Goal: Transaction & Acquisition: Purchase product/service

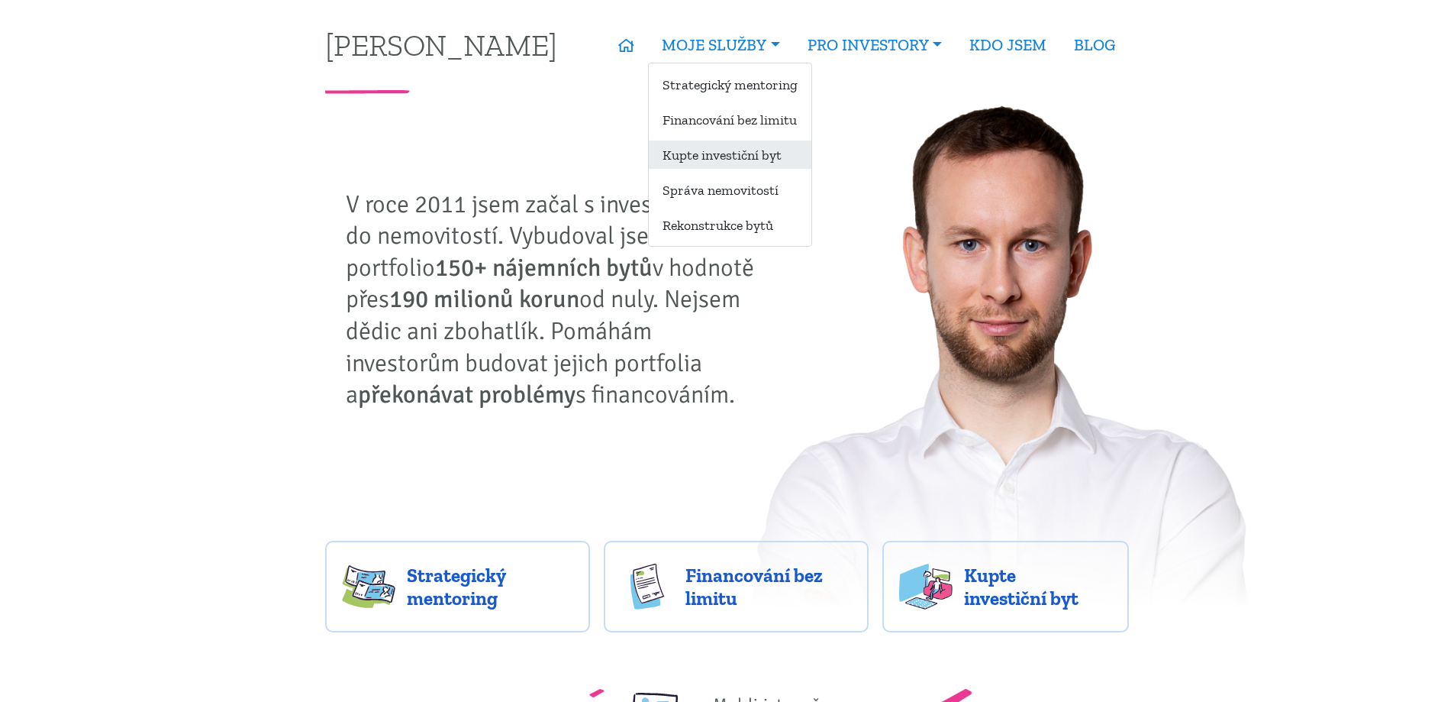
click at [721, 156] on link "Kupte investiční byt" at bounding box center [730, 154] width 163 height 28
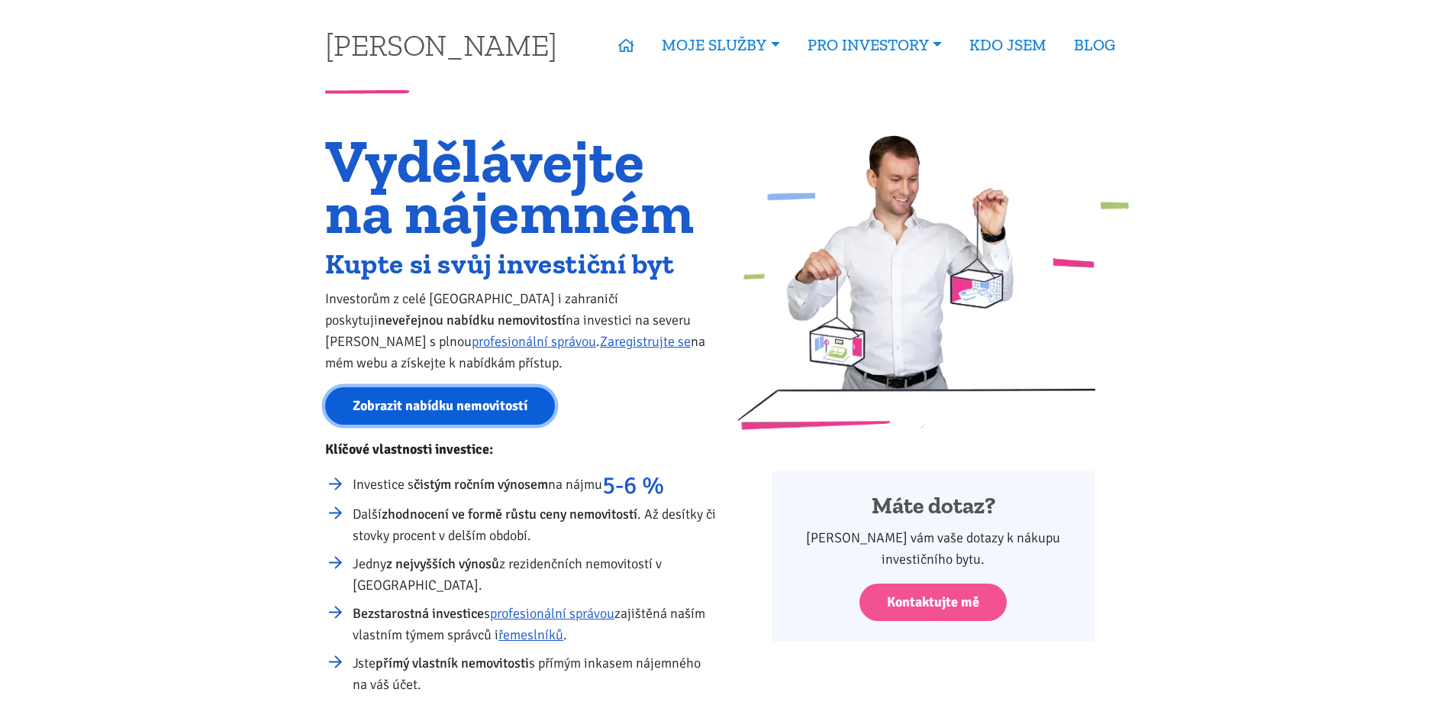
click at [443, 407] on link "Zobrazit nabídku nemovitostí" at bounding box center [440, 405] width 230 height 37
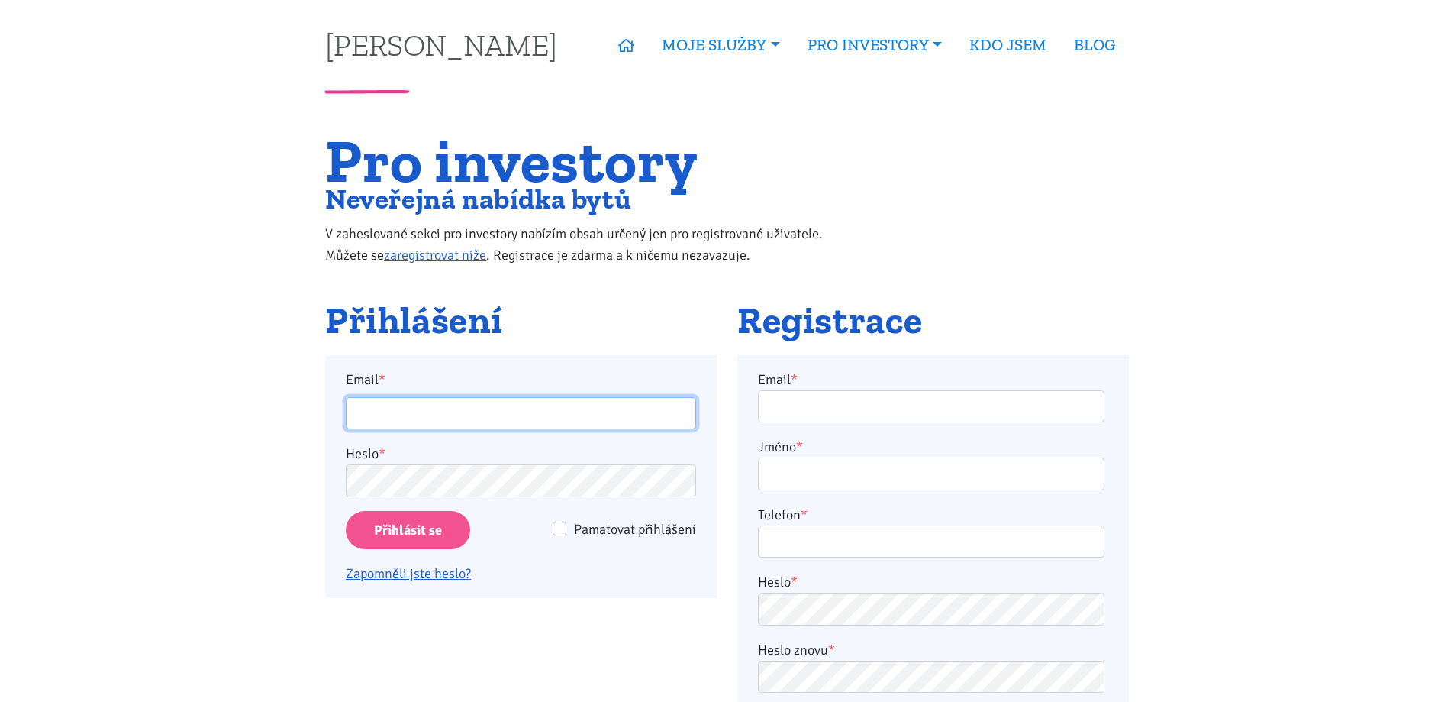
click at [611, 414] on input "Email *" at bounding box center [521, 413] width 350 height 33
type input "[EMAIL_ADDRESS][PERSON_NAME][DOMAIN_NAME]"
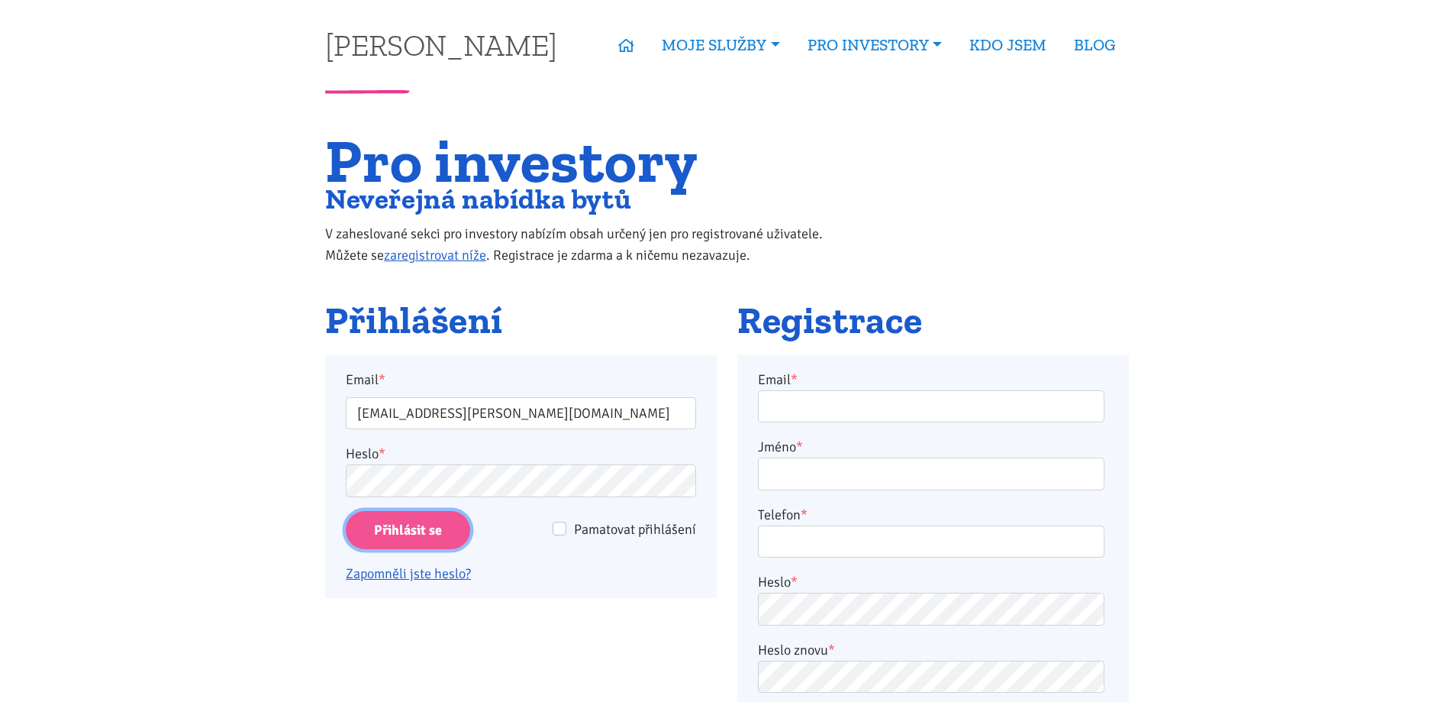
click at [431, 530] on input "Přihlásit se" at bounding box center [408, 530] width 124 height 39
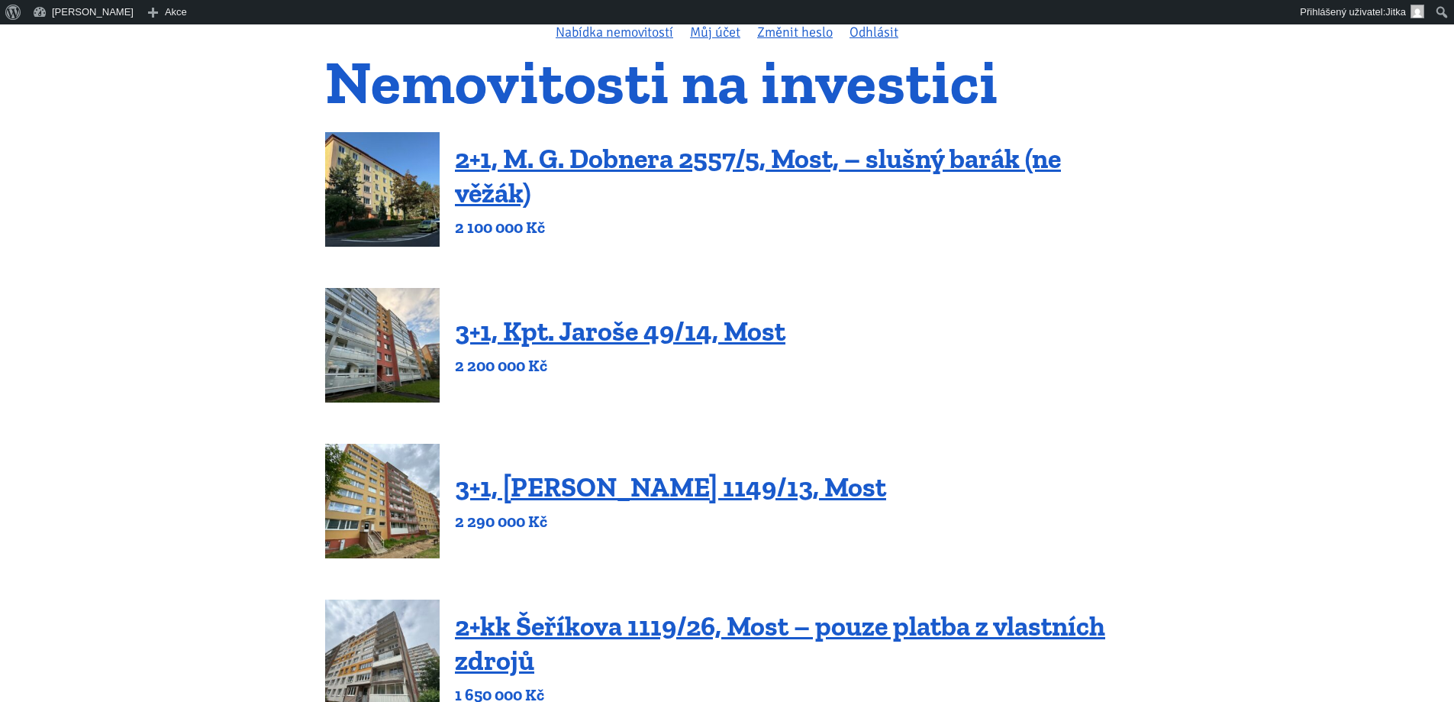
scroll to position [153, 0]
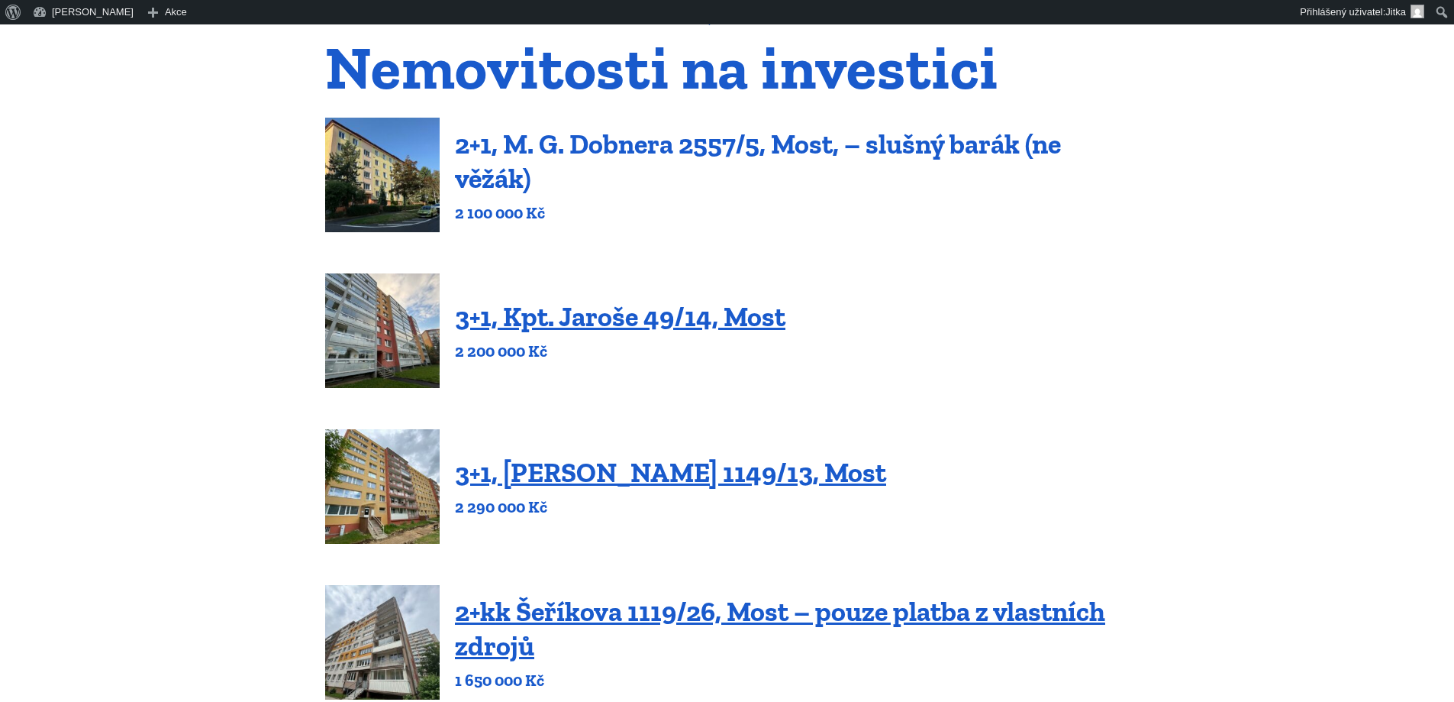
click at [634, 157] on link "2+1, M. G. Dobnera 2557/5, Most, – slušný barák (ne věžák)" at bounding box center [758, 160] width 606 height 67
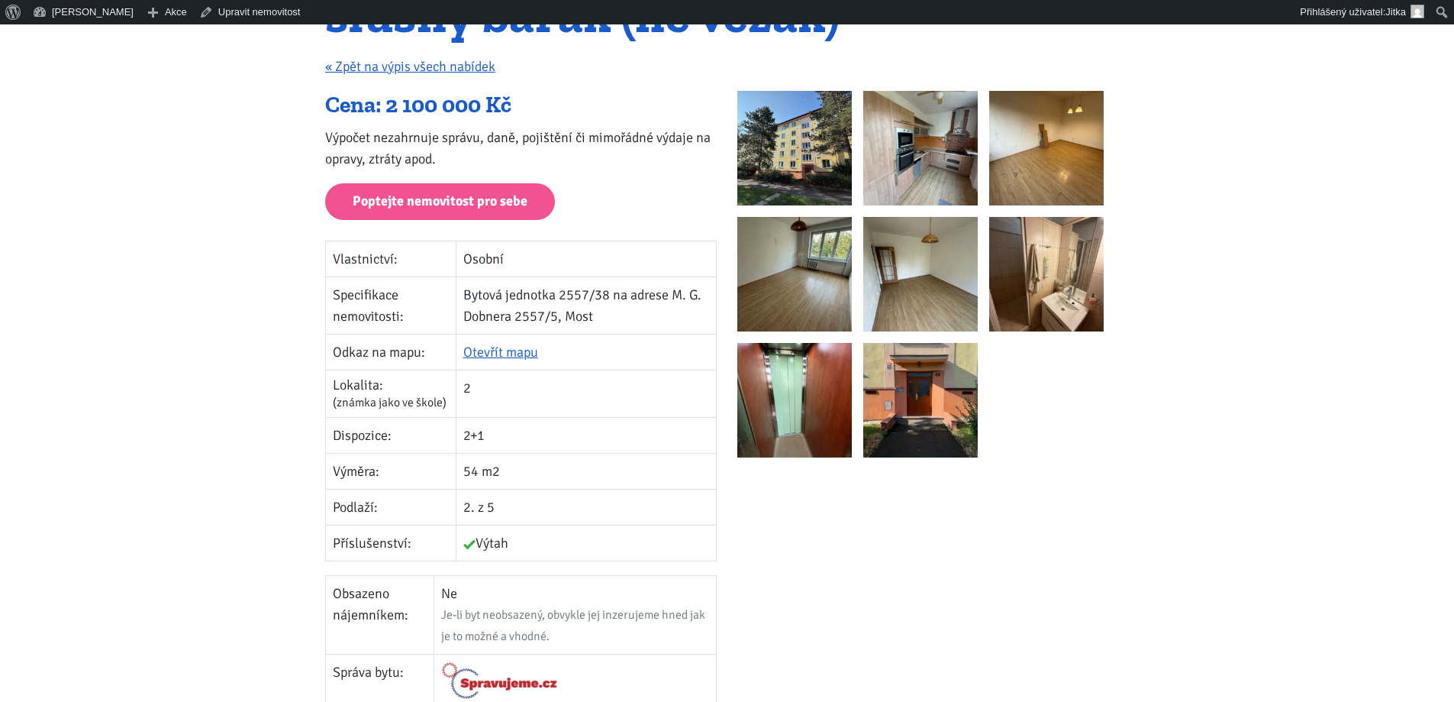
scroll to position [229, 0]
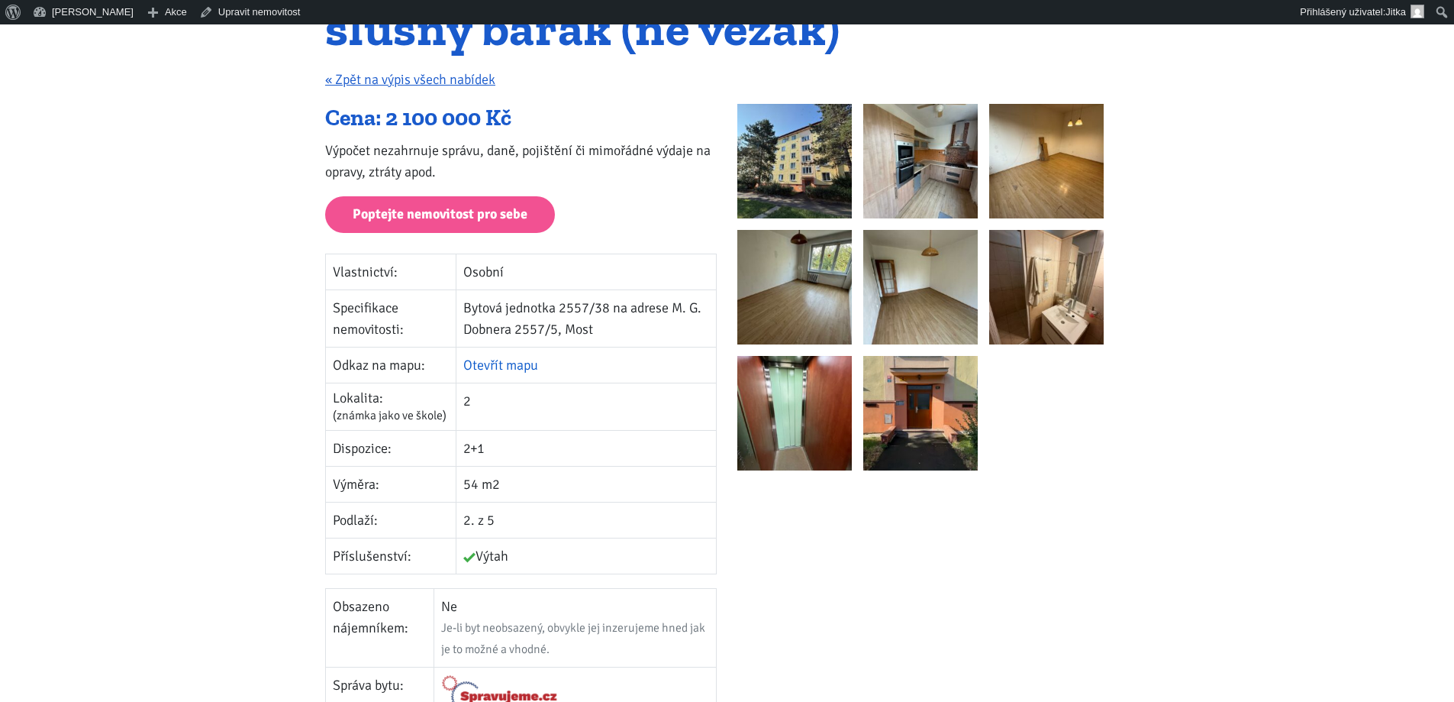
click at [493, 366] on link "Otevřít mapu" at bounding box center [500, 365] width 75 height 17
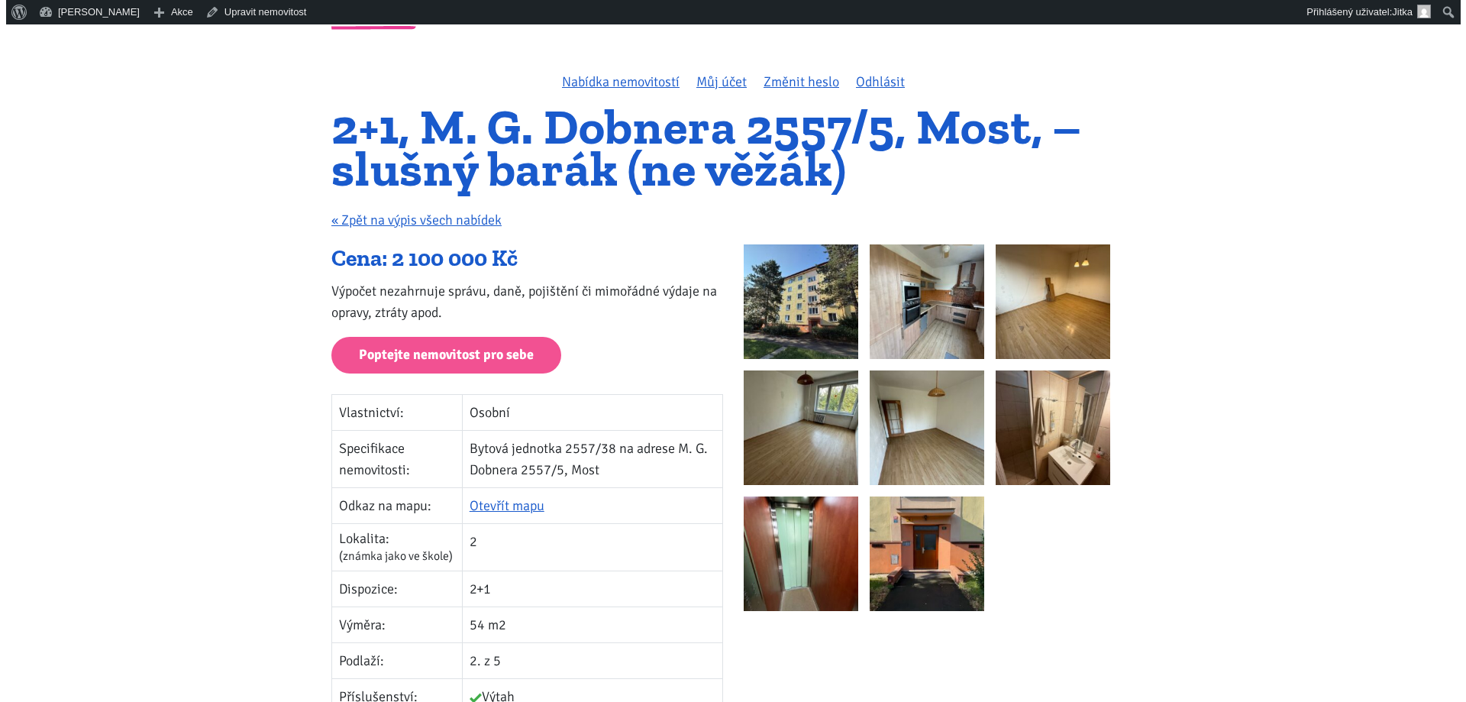
scroll to position [76, 0]
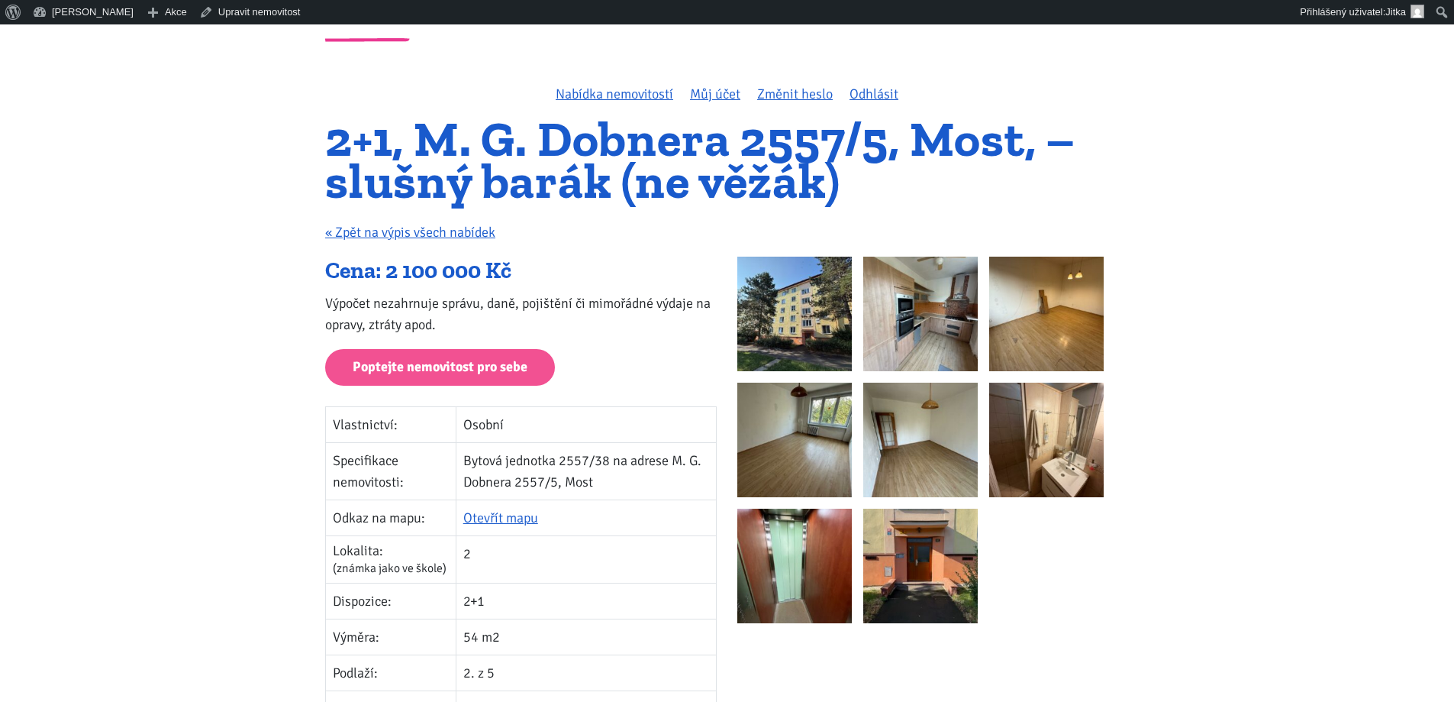
click at [921, 329] on img at bounding box center [920, 314] width 115 height 115
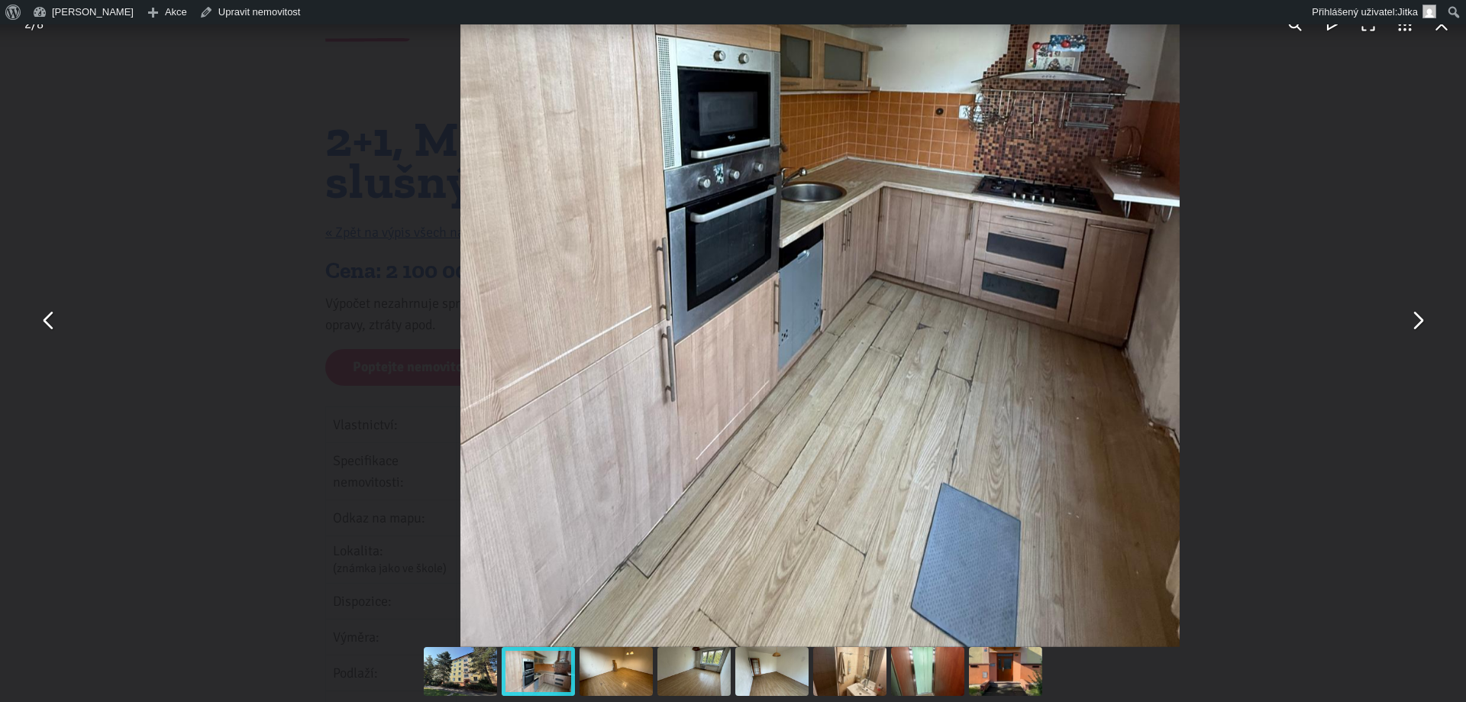
click at [673, 508] on img "You can close this modal content with the ESC key" at bounding box center [819, 166] width 719 height 959
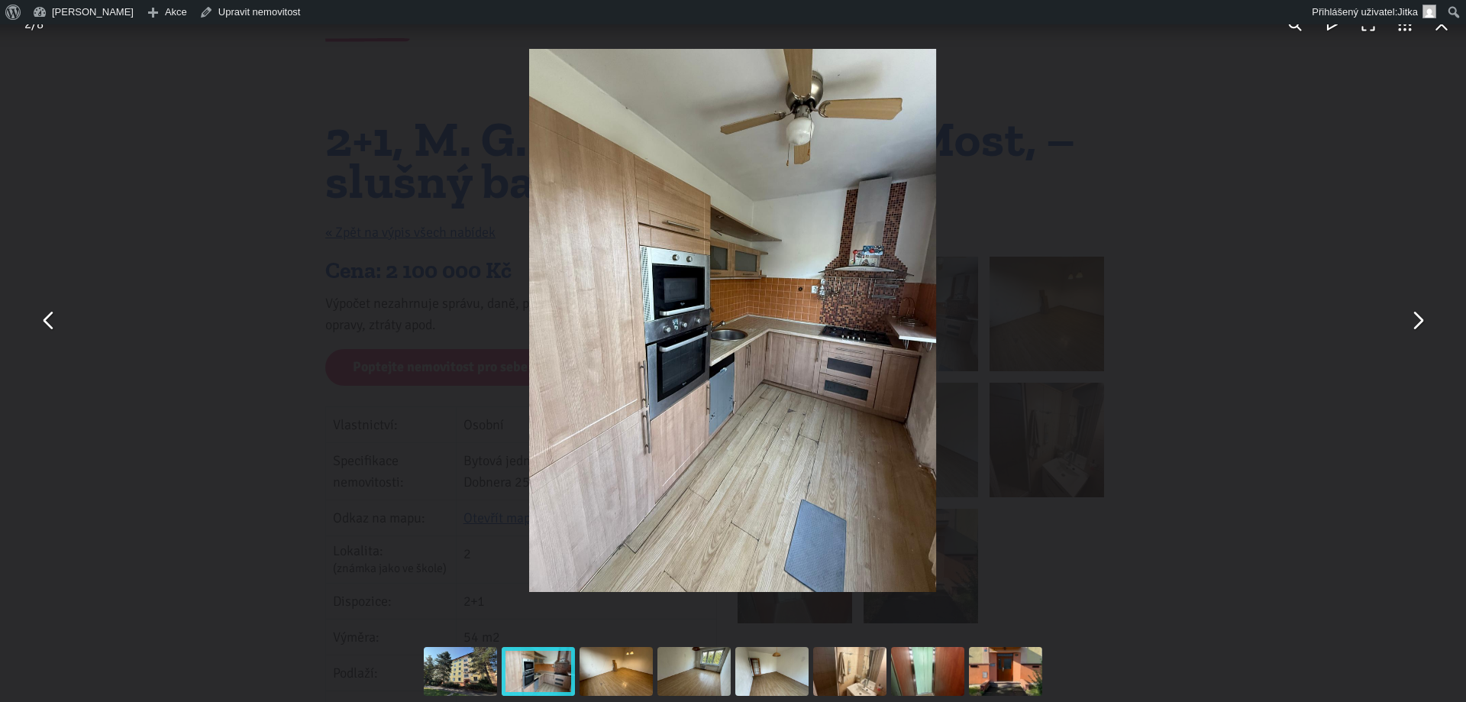
click at [674, 508] on img "You can close this modal content with the ESC key" at bounding box center [733, 321] width 408 height 544
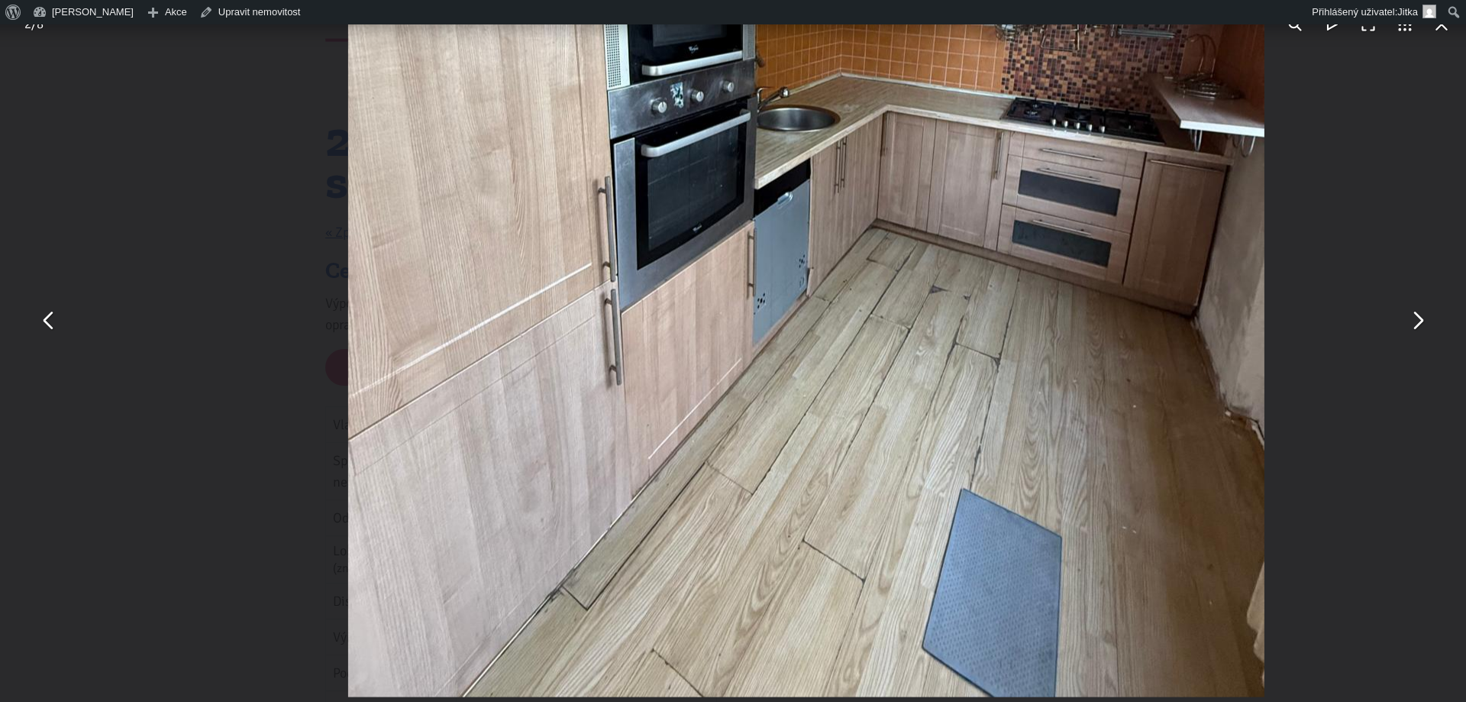
click at [1416, 321] on button "You can close this modal content with the ESC key" at bounding box center [1417, 320] width 37 height 37
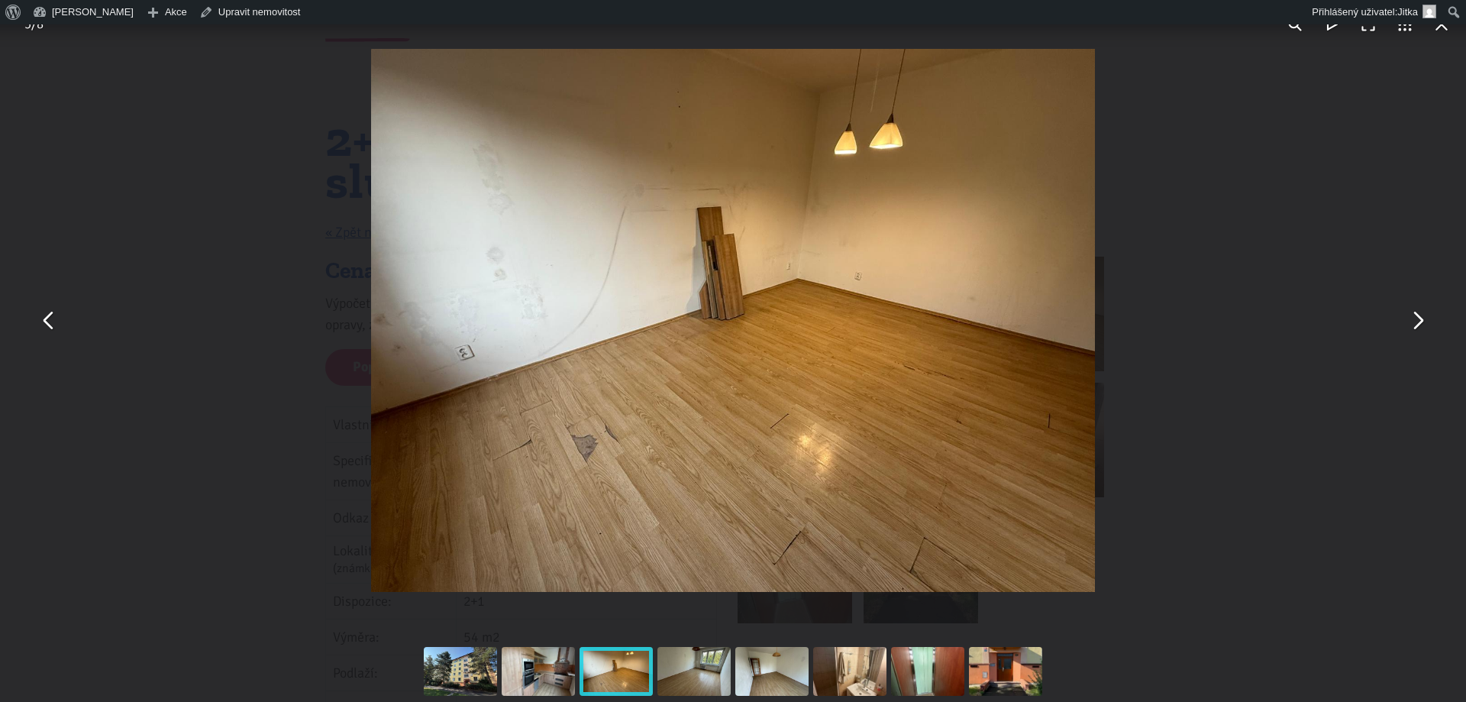
click at [1428, 311] on button "You can close this modal content with the ESC key" at bounding box center [1417, 320] width 37 height 37
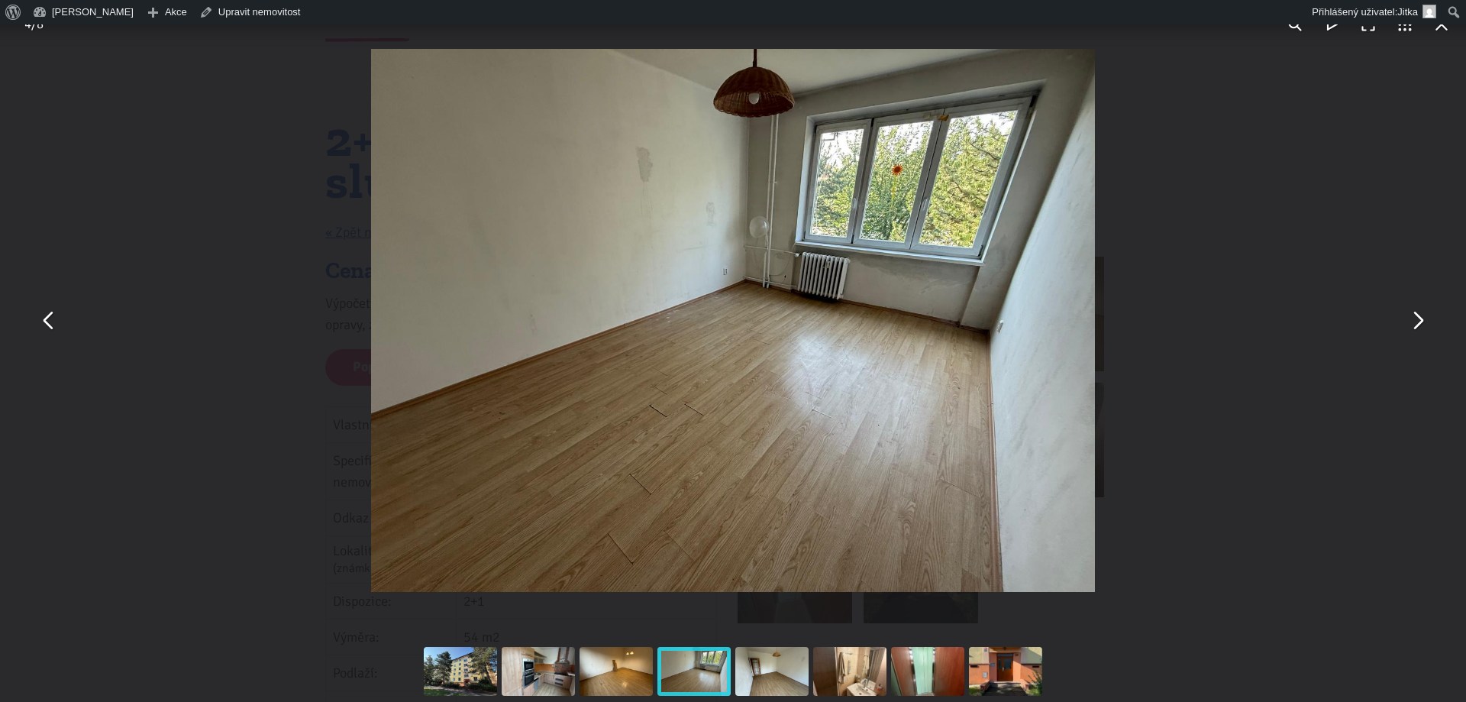
click at [1428, 311] on button "You can close this modal content with the ESC key" at bounding box center [1417, 320] width 37 height 37
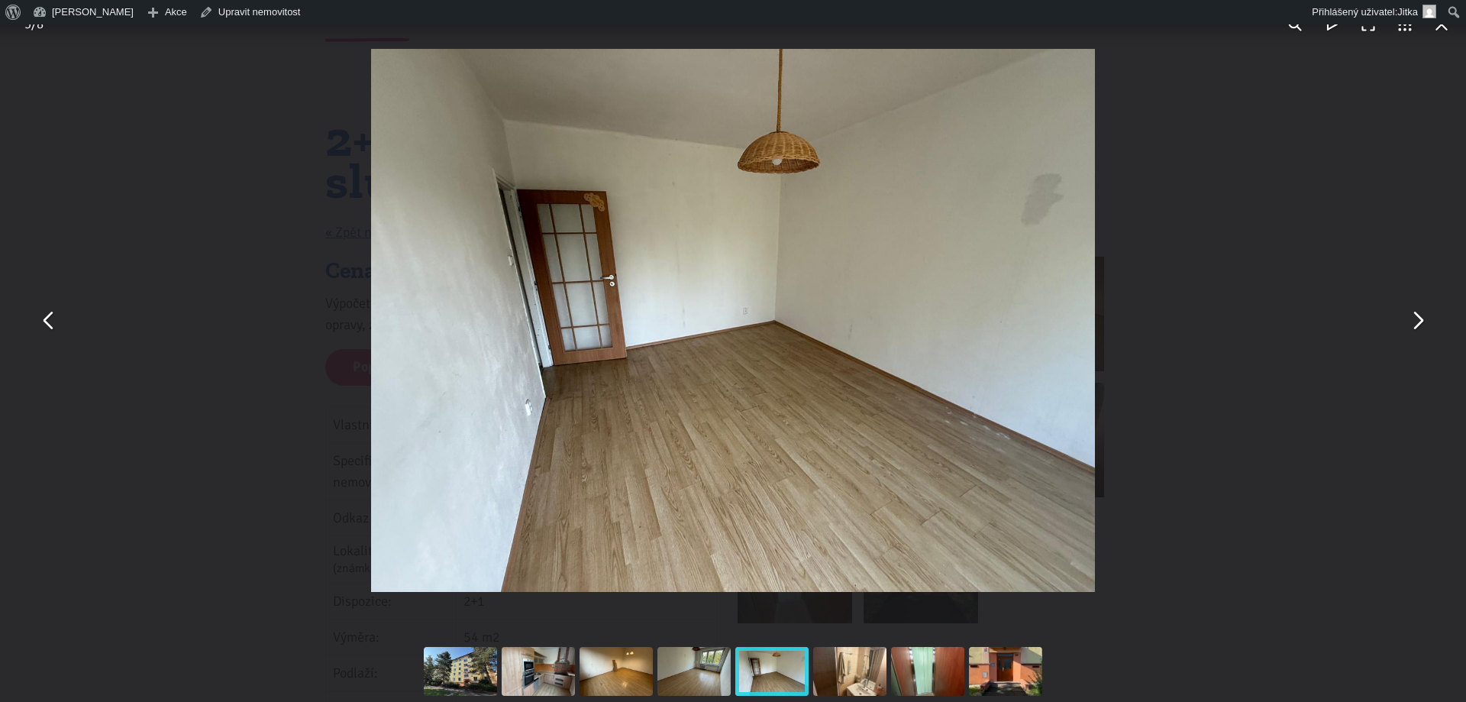
click at [1426, 314] on button "You can close this modal content with the ESC key" at bounding box center [1417, 320] width 37 height 37
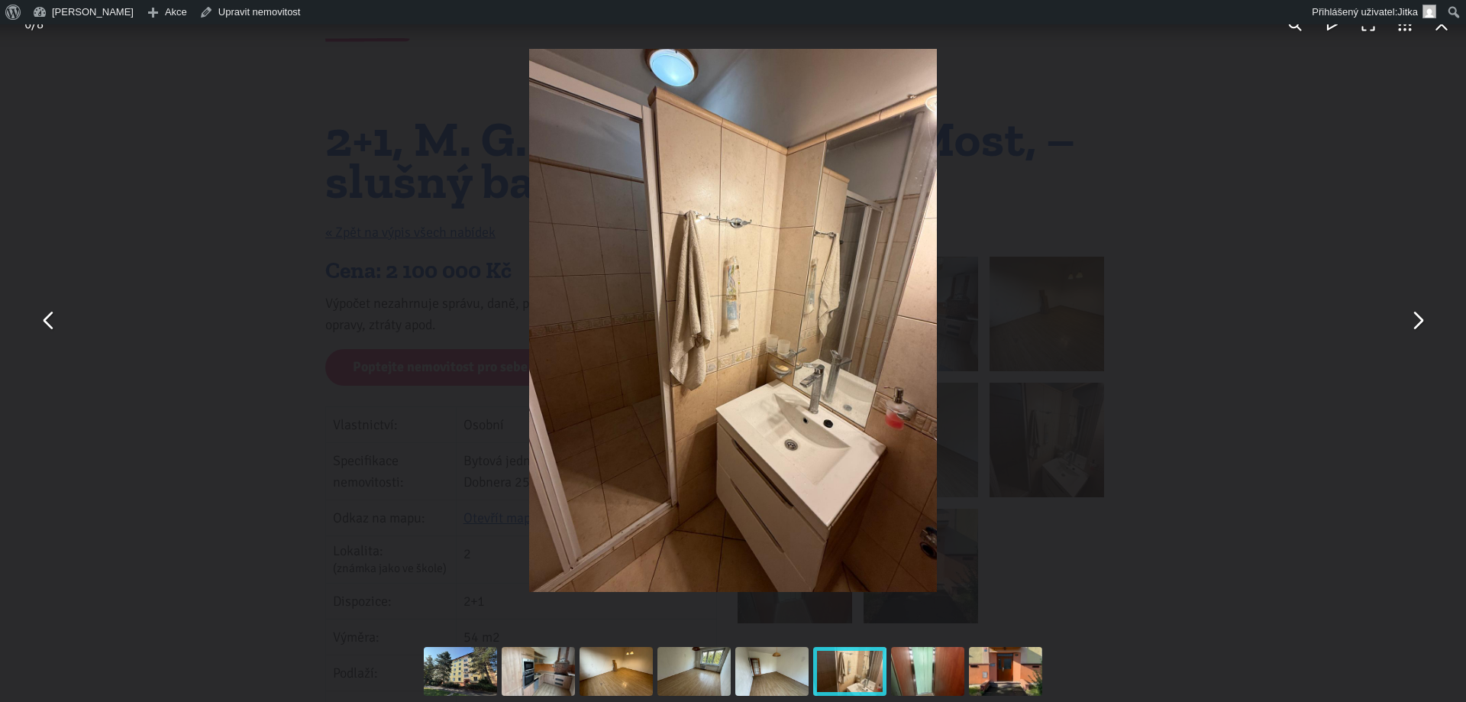
click at [1426, 314] on button "You can close this modal content with the ESC key" at bounding box center [1417, 320] width 37 height 37
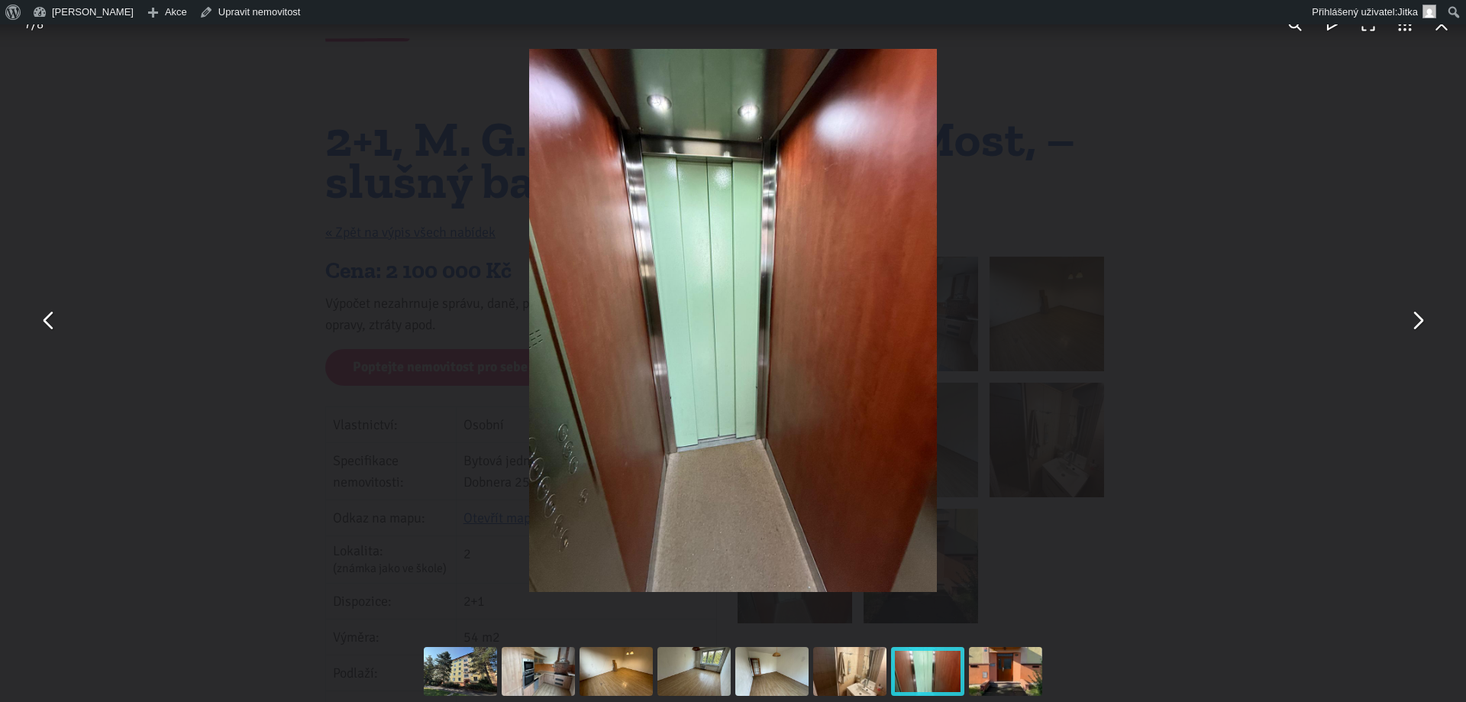
click at [1426, 314] on button "You can close this modal content with the ESC key" at bounding box center [1417, 320] width 37 height 37
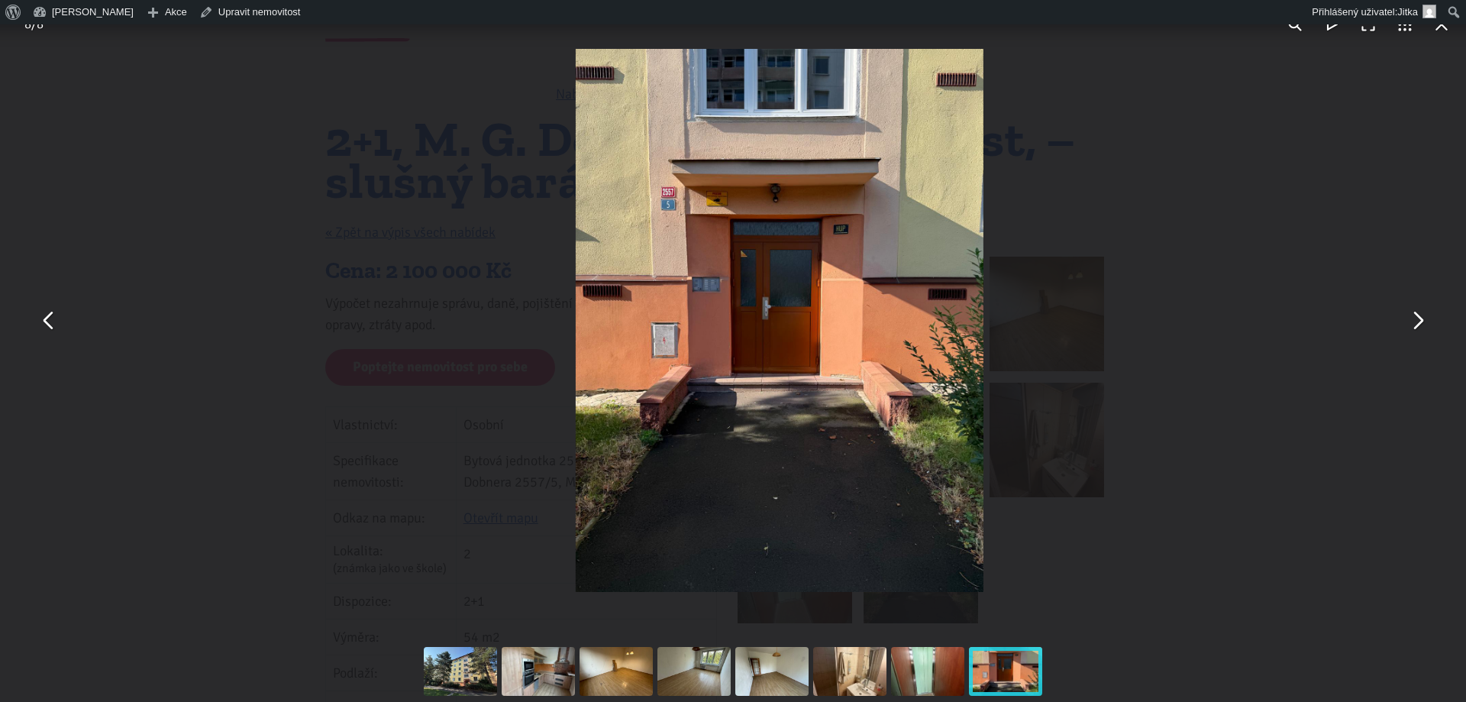
click at [1426, 314] on button "You can close this modal content with the ESC key" at bounding box center [1417, 320] width 37 height 37
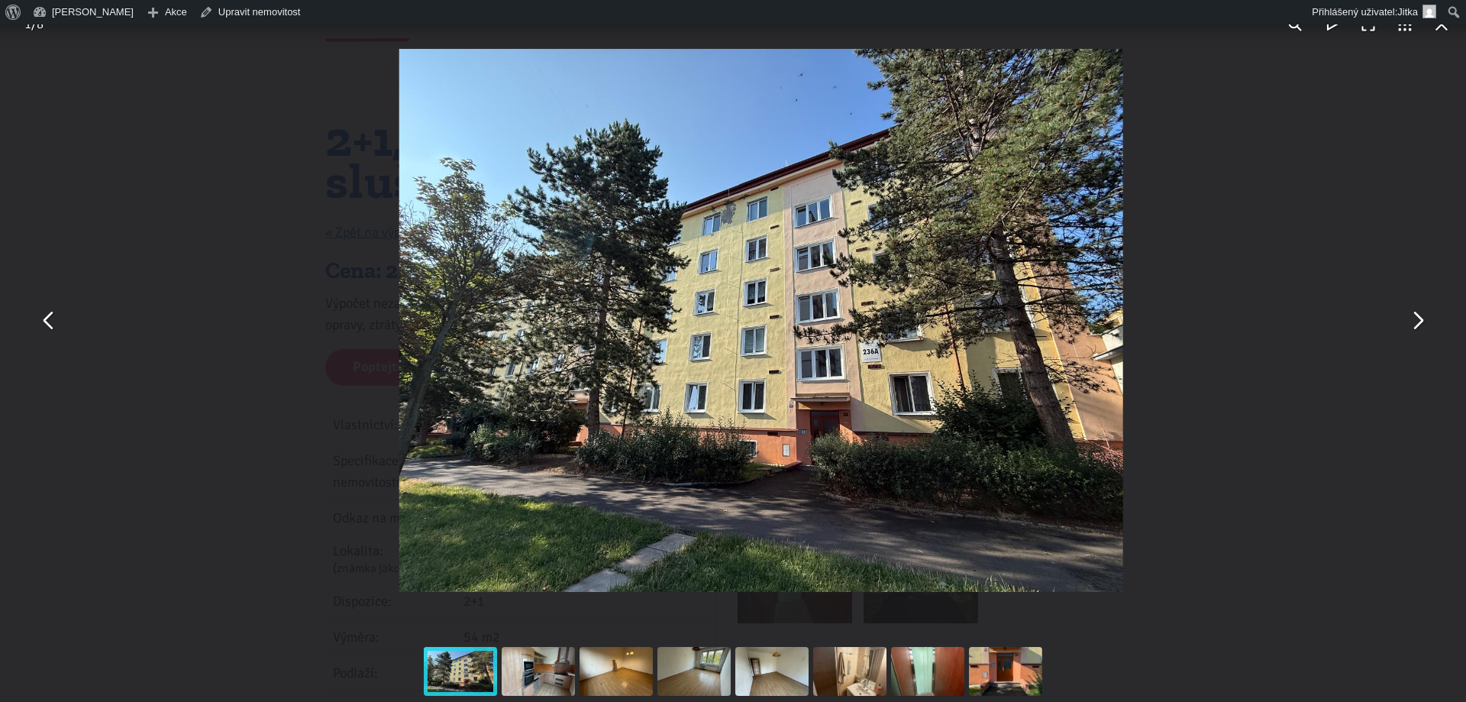
click at [1426, 314] on button "You can close this modal content with the ESC key" at bounding box center [1417, 320] width 37 height 37
